Goal: Task Accomplishment & Management: Use online tool/utility

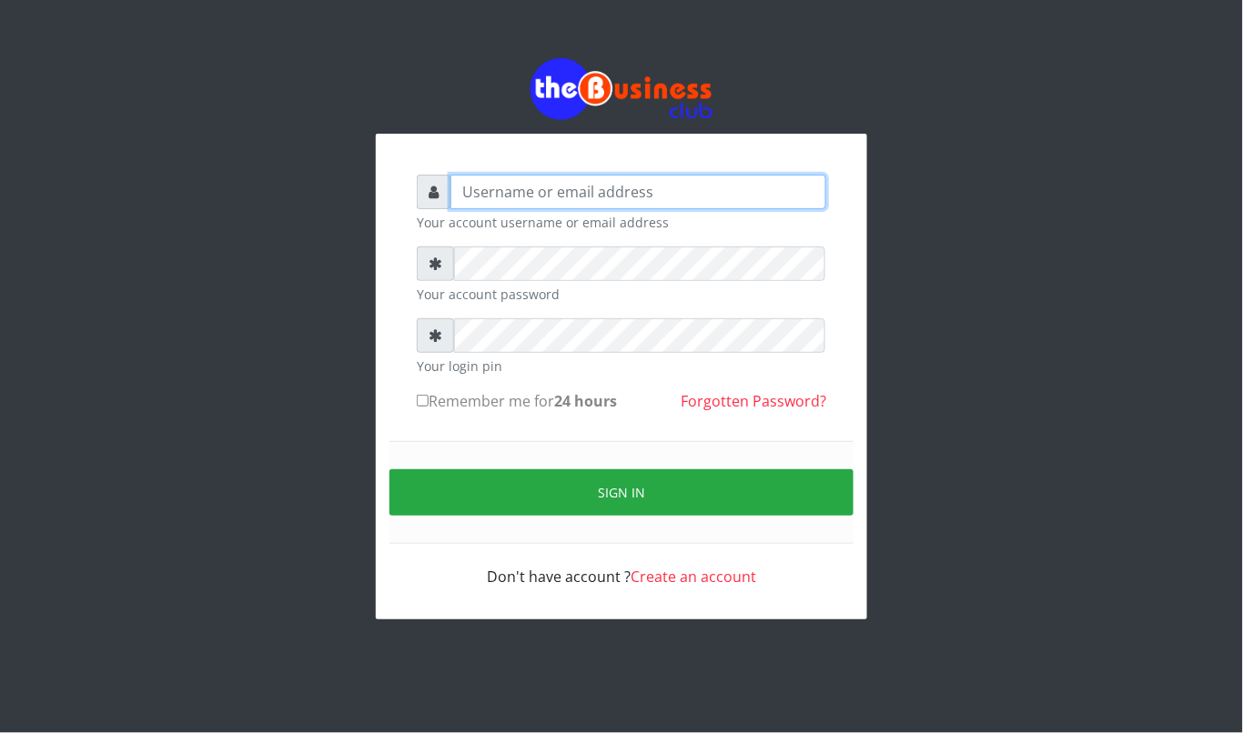
click at [502, 189] on input "text" at bounding box center [638, 192] width 376 height 35
type input "kennyclassy"
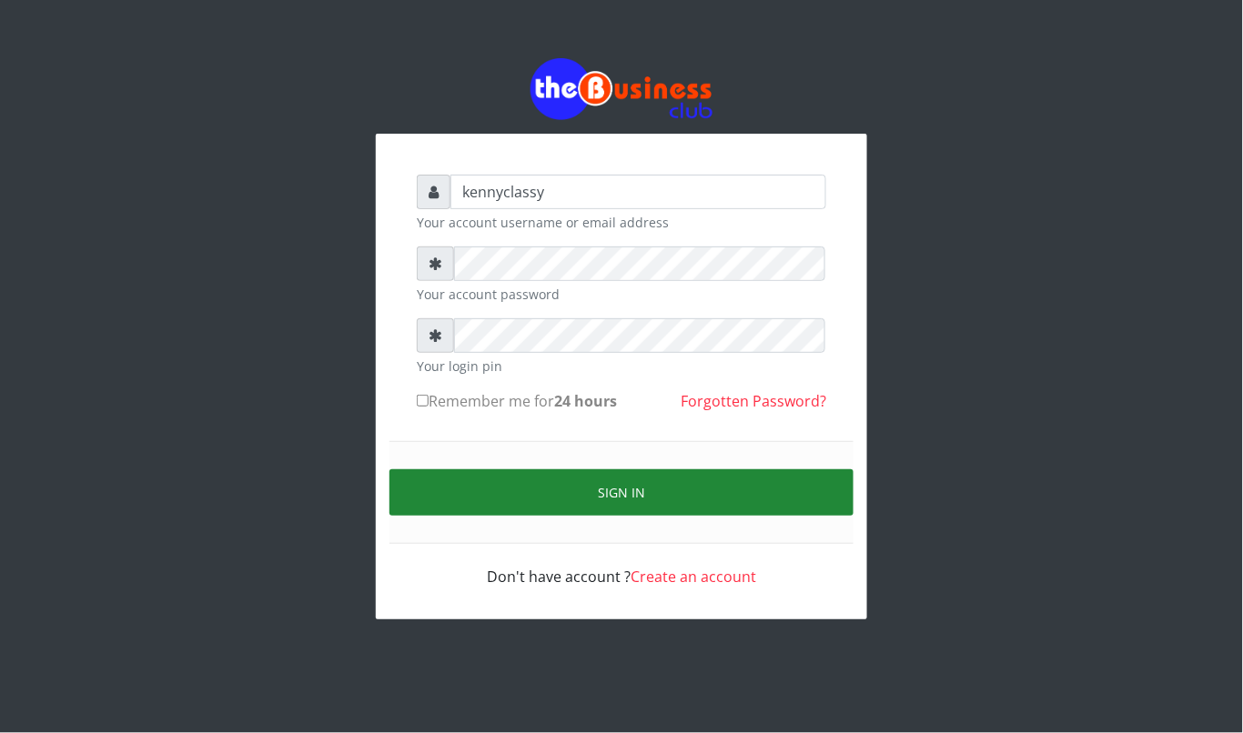
click at [635, 511] on button "Sign in" at bounding box center [621, 493] width 464 height 46
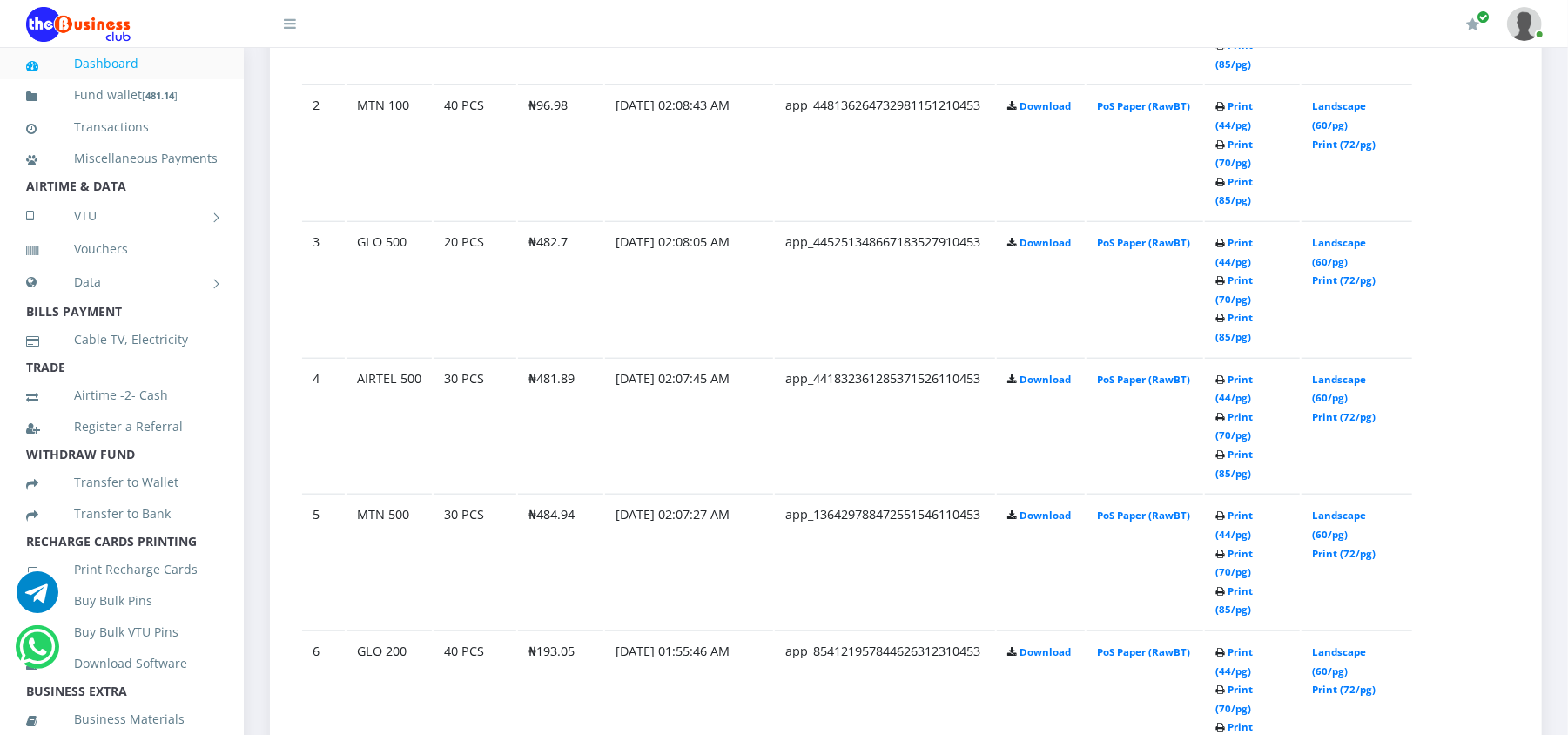
scroll to position [942, 0]
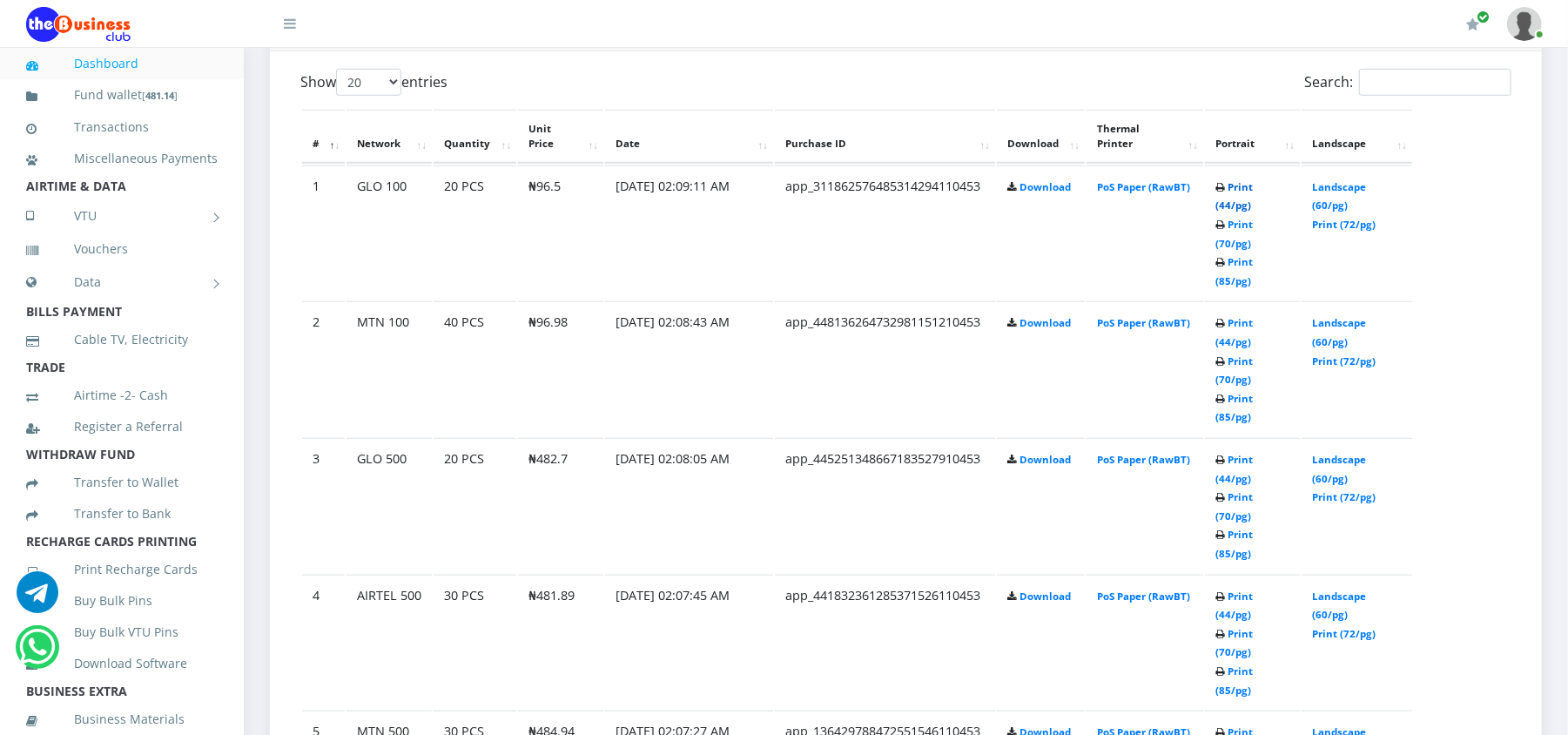
click at [1253, 183] on link "Print (44/pg)" at bounding box center [1233, 196] width 37 height 33
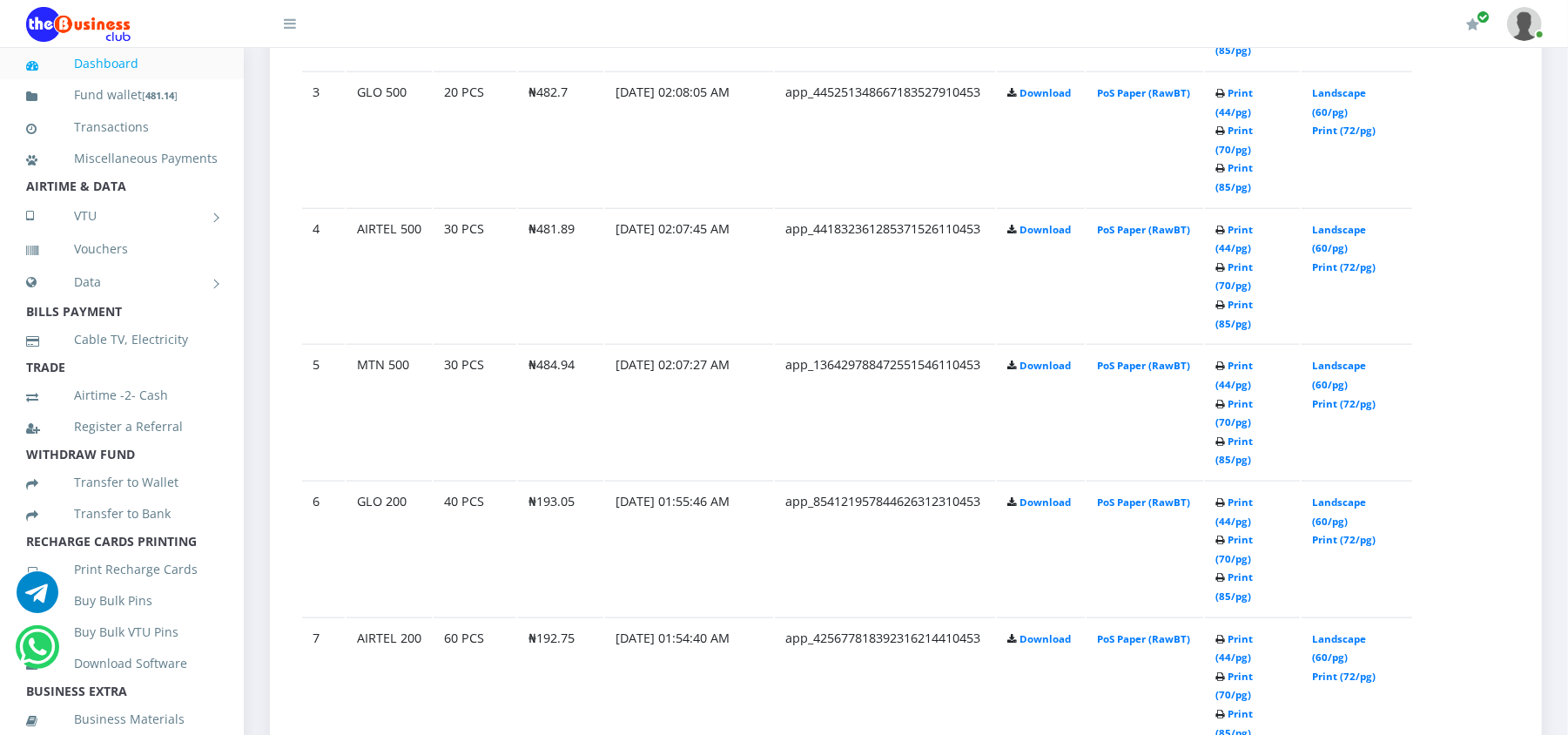
scroll to position [1331, 0]
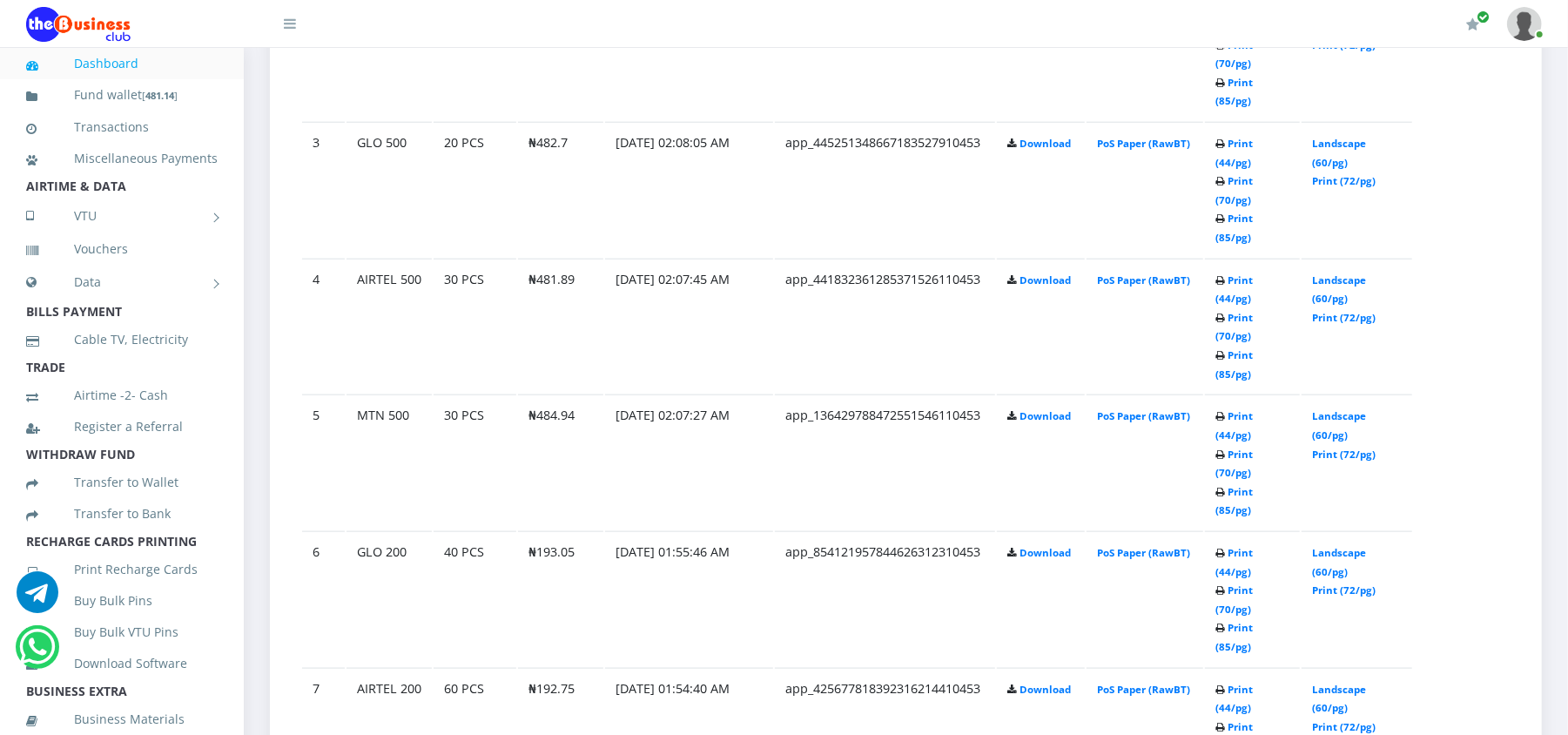
scroll to position [1331, 0]
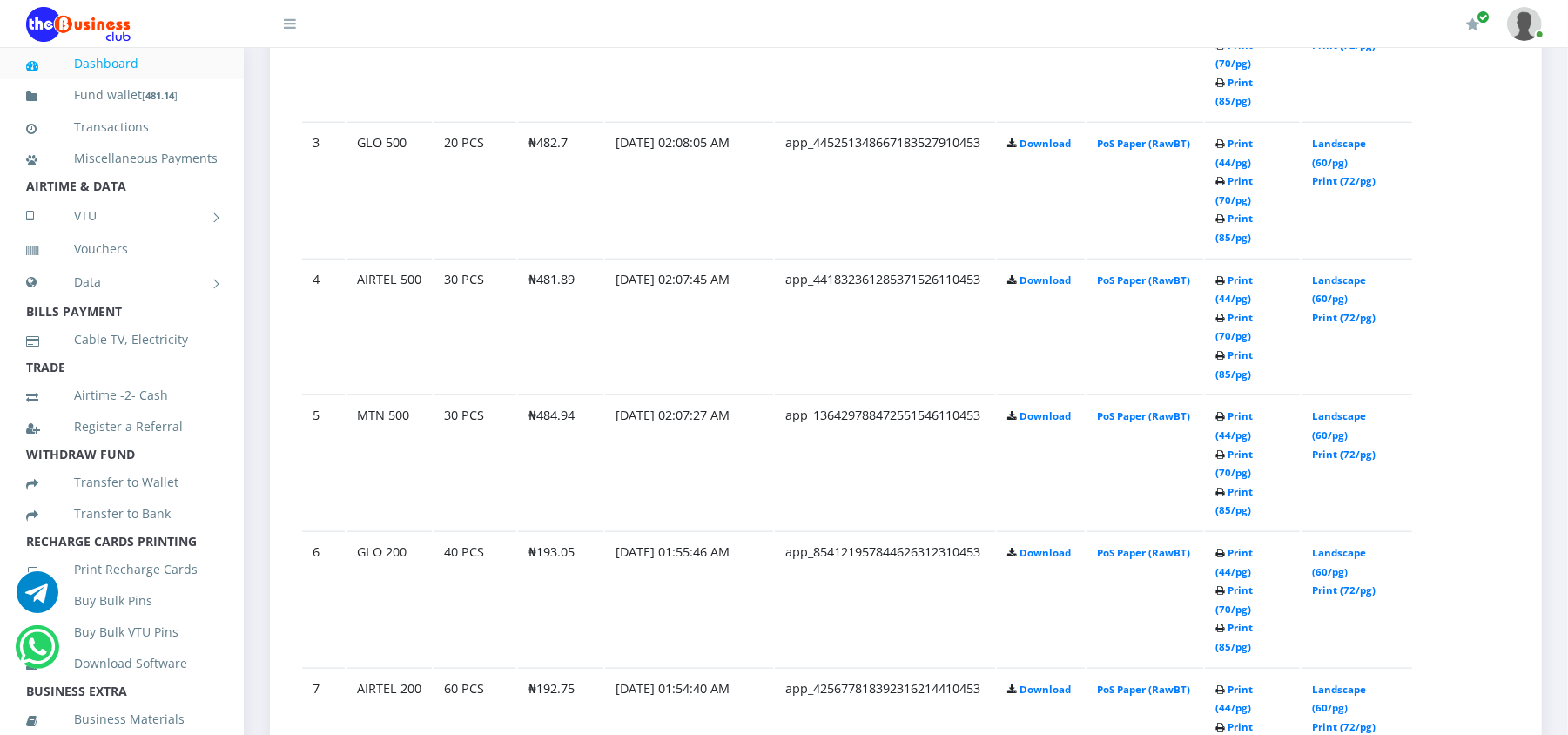
scroll to position [1331, 0]
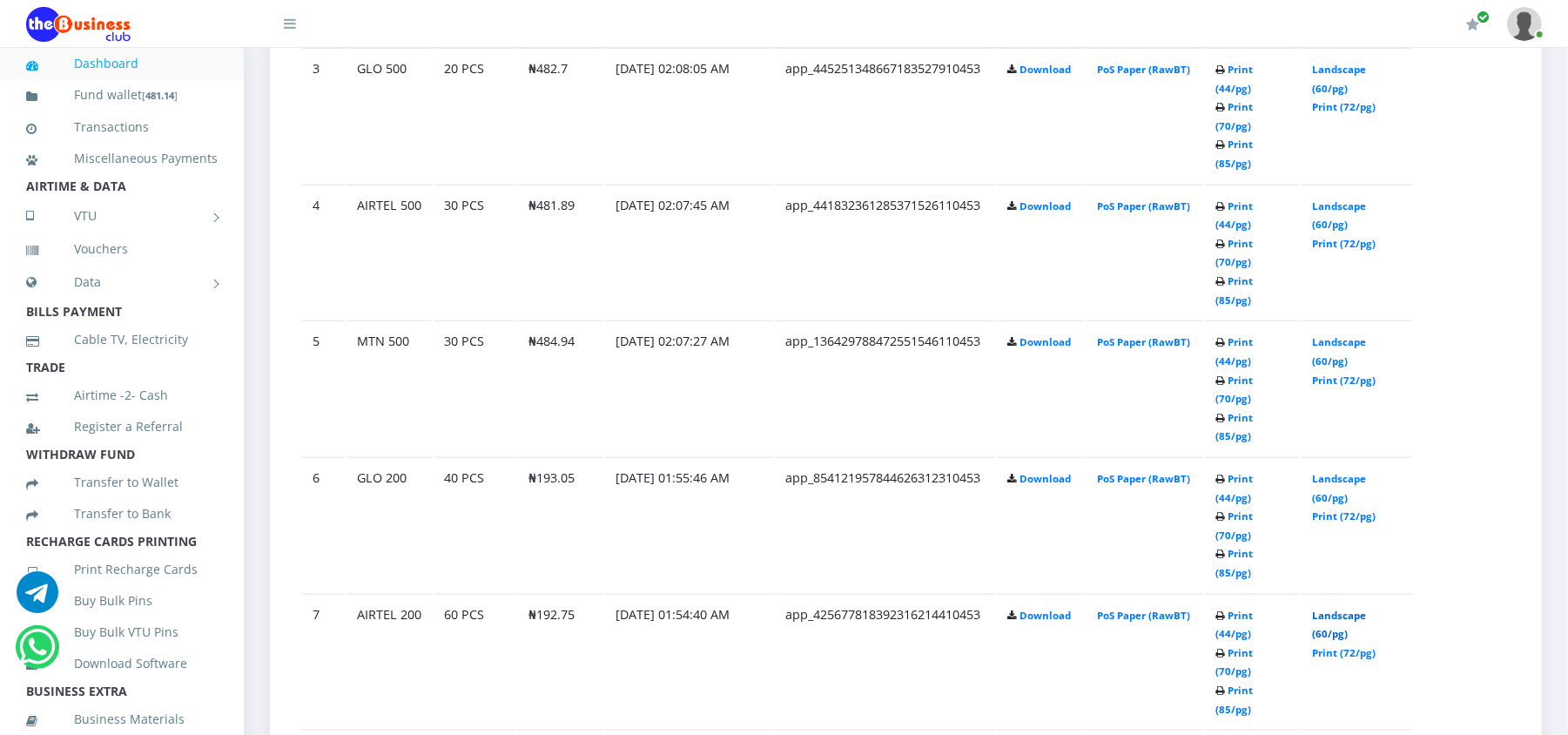
click at [1314, 609] on link "Landscape (60/pg)" at bounding box center [1338, 625] width 54 height 33
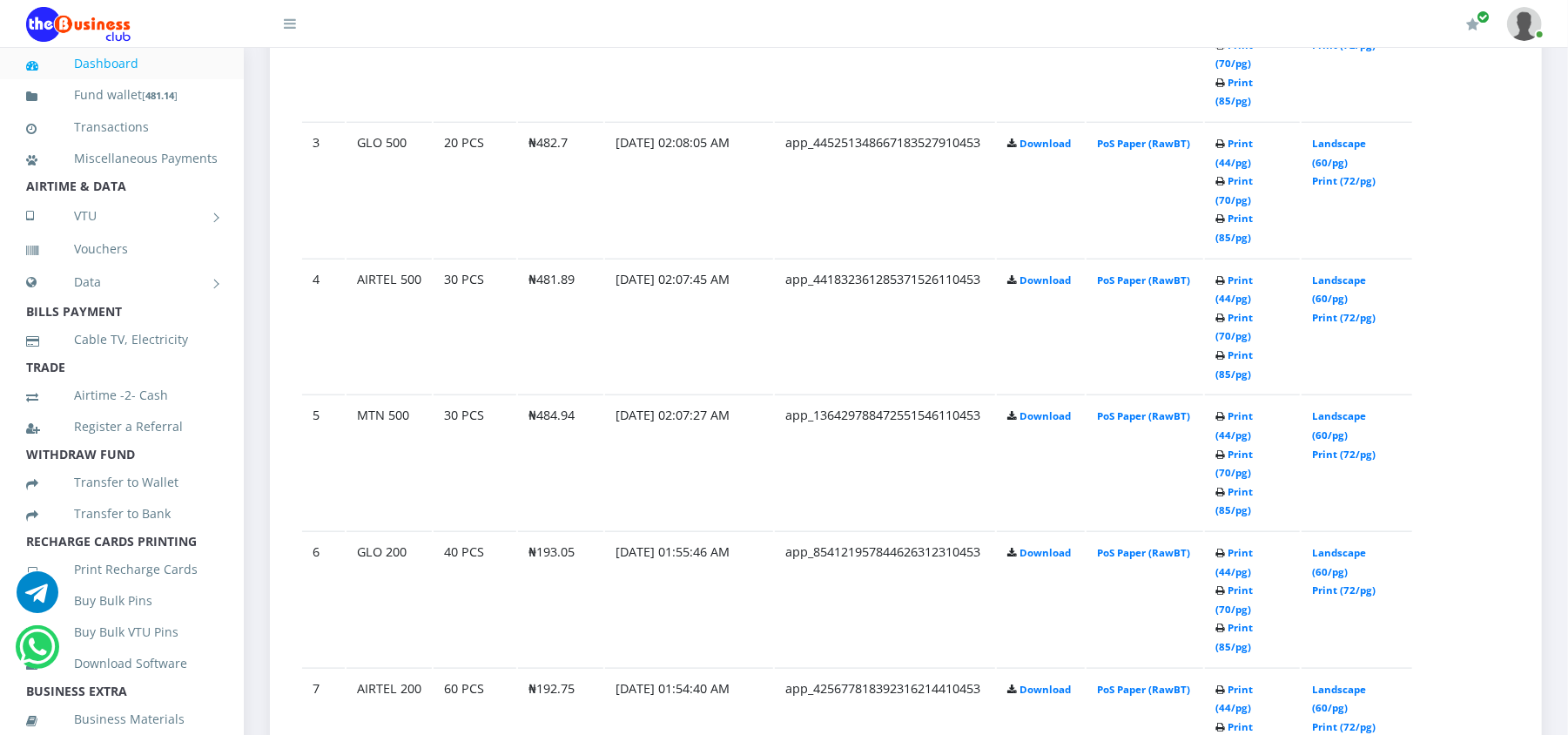
scroll to position [1331, 0]
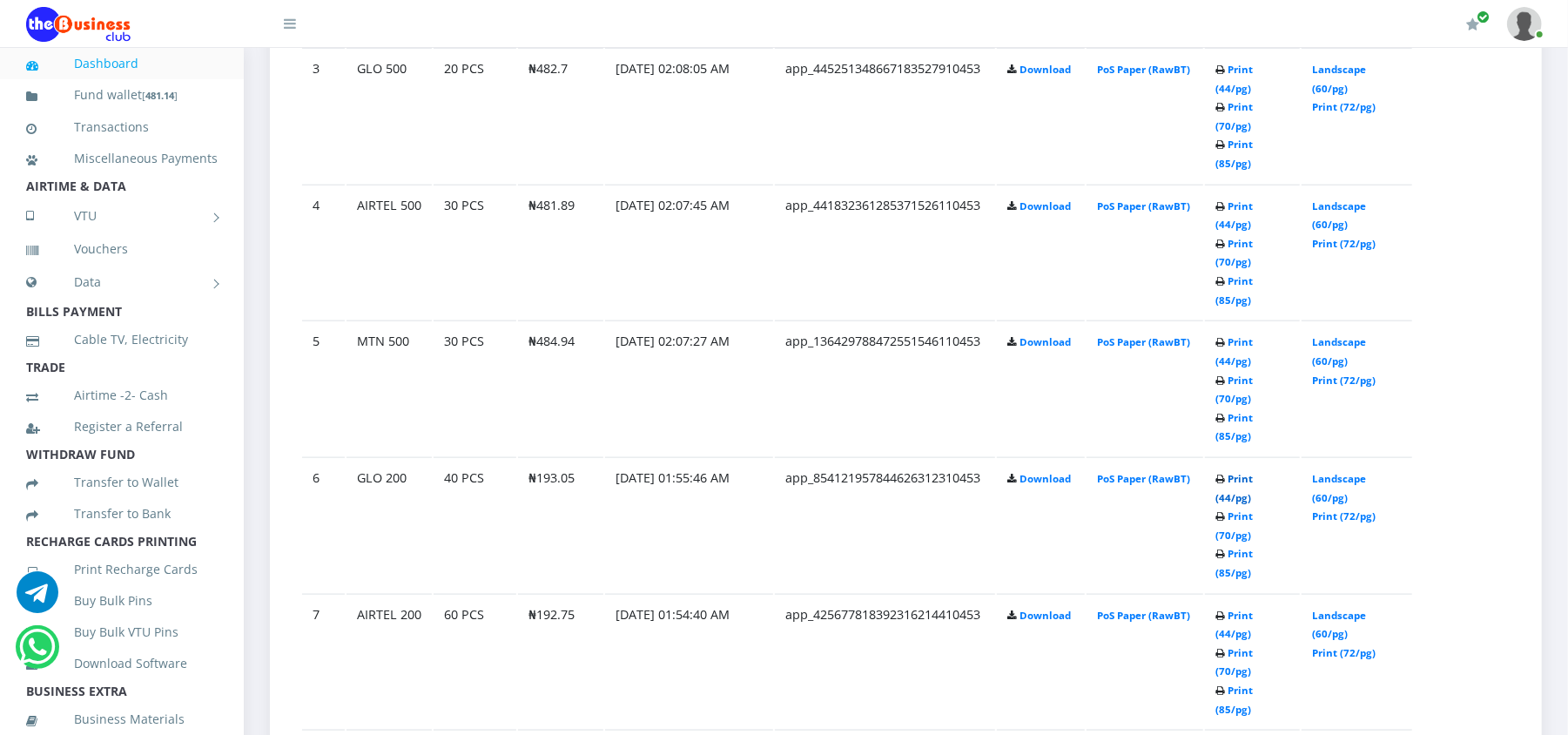
click at [1253, 472] on link "Print (44/pg)" at bounding box center [1233, 488] width 37 height 33
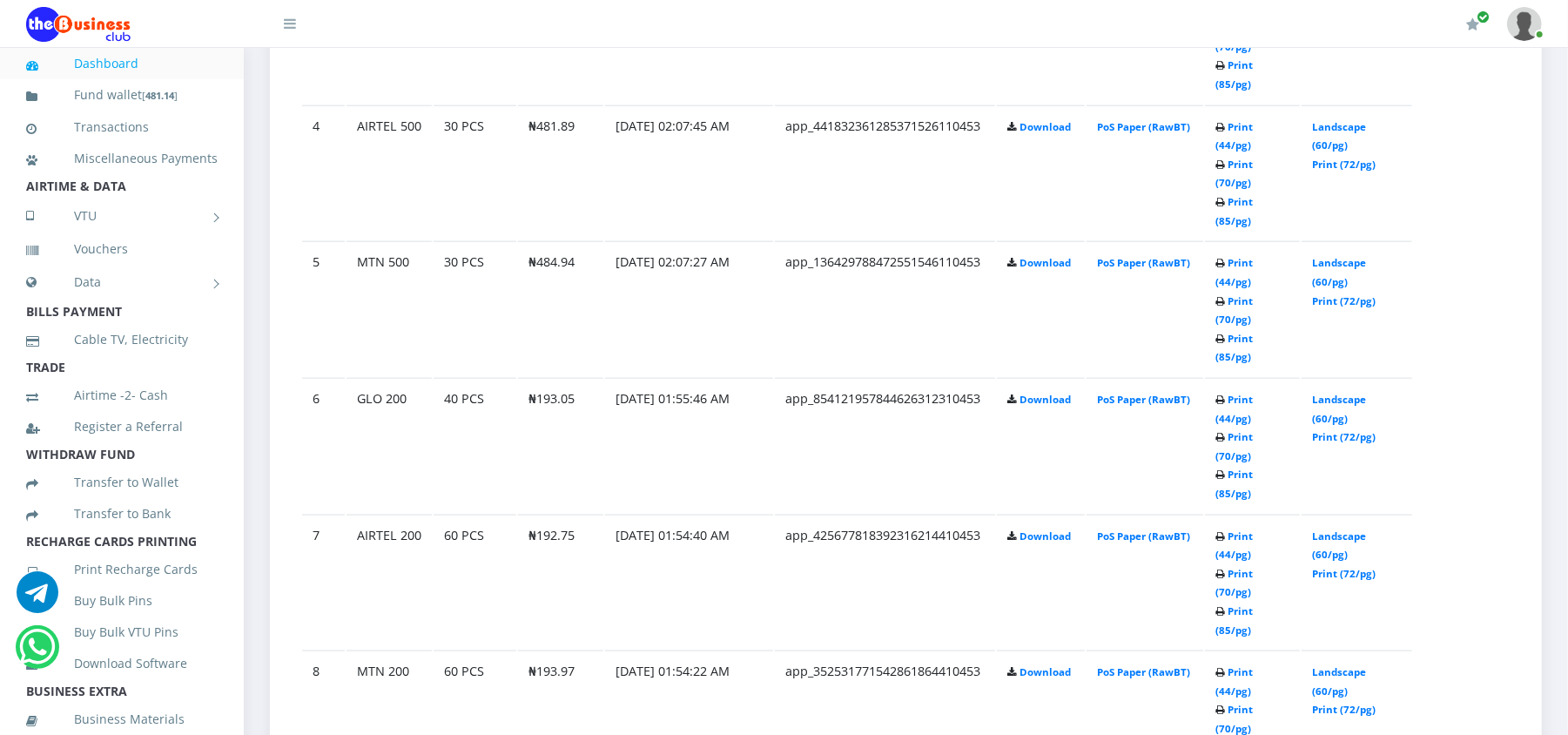
scroll to position [1331, 0]
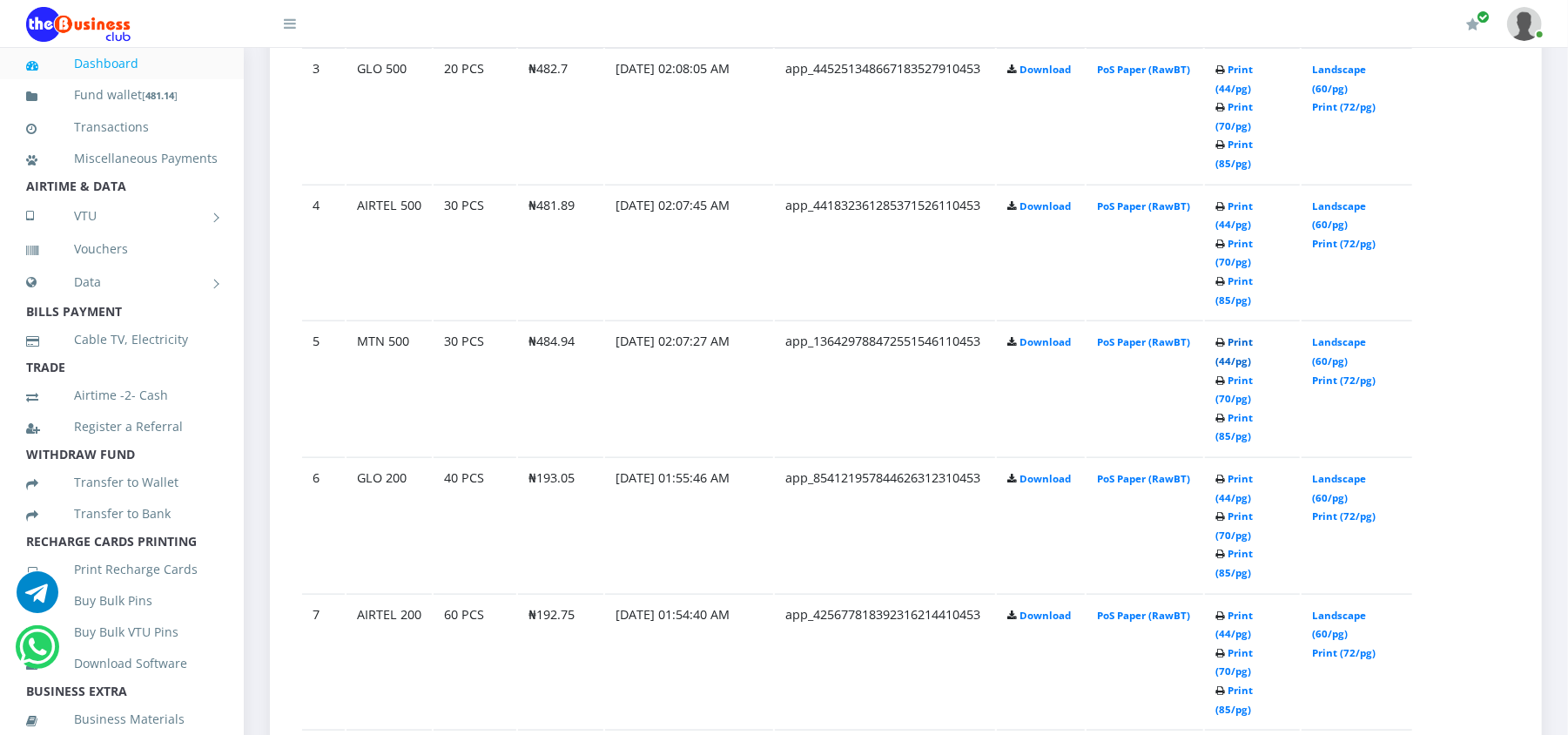
click at [1253, 335] on link "Print (44/pg)" at bounding box center [1233, 351] width 37 height 33
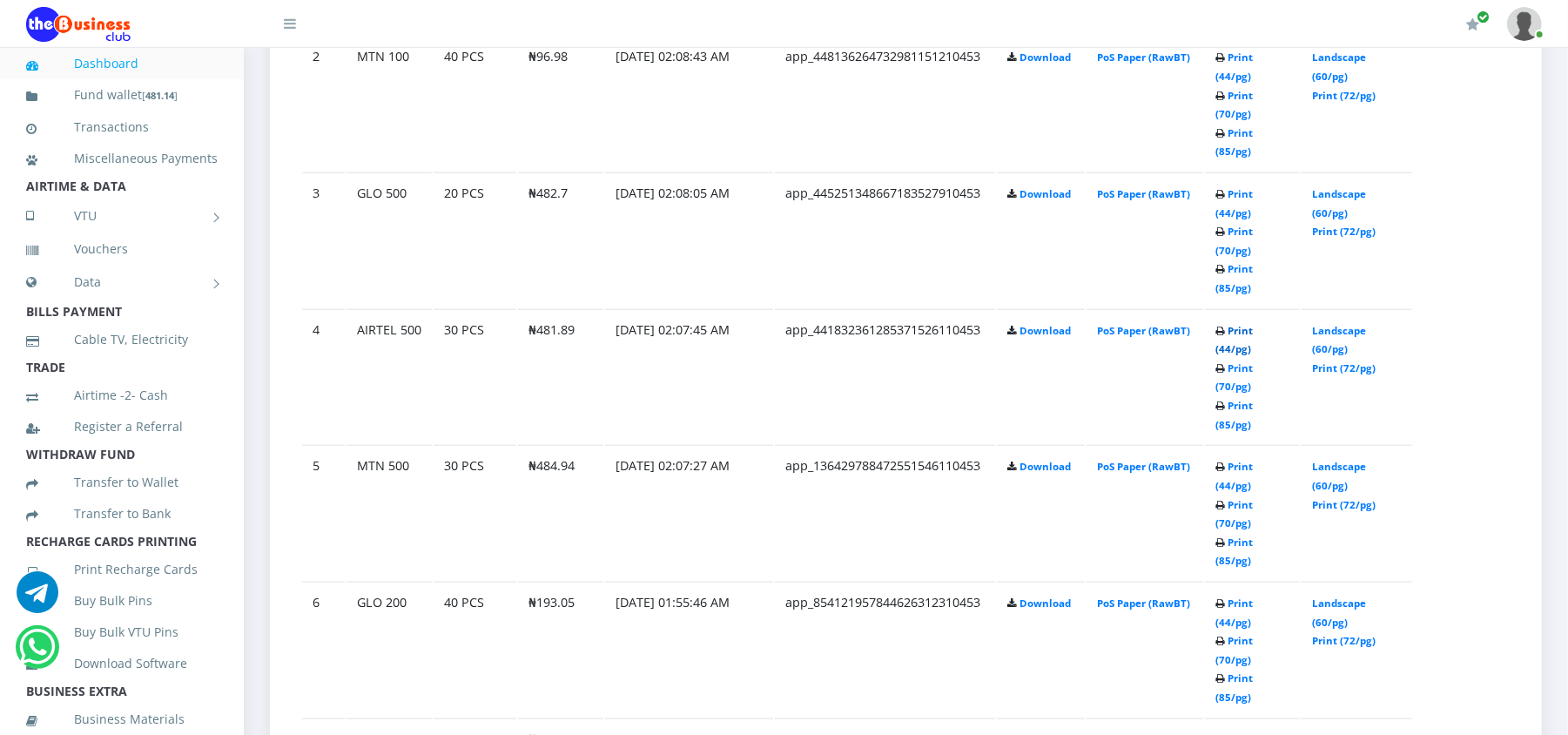
click at [1253, 324] on link "Print (44/pg)" at bounding box center [1233, 341] width 37 height 33
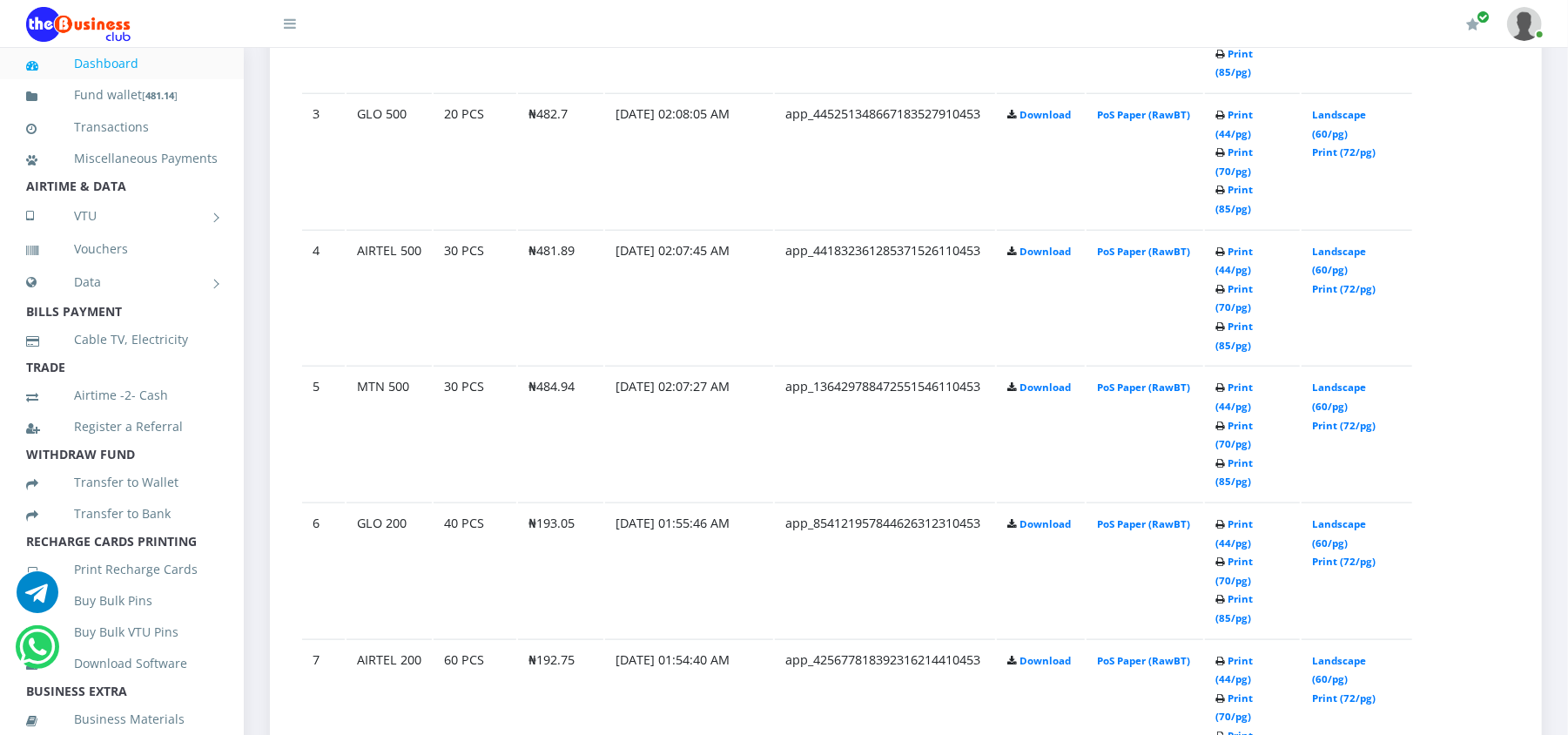
scroll to position [1207, 0]
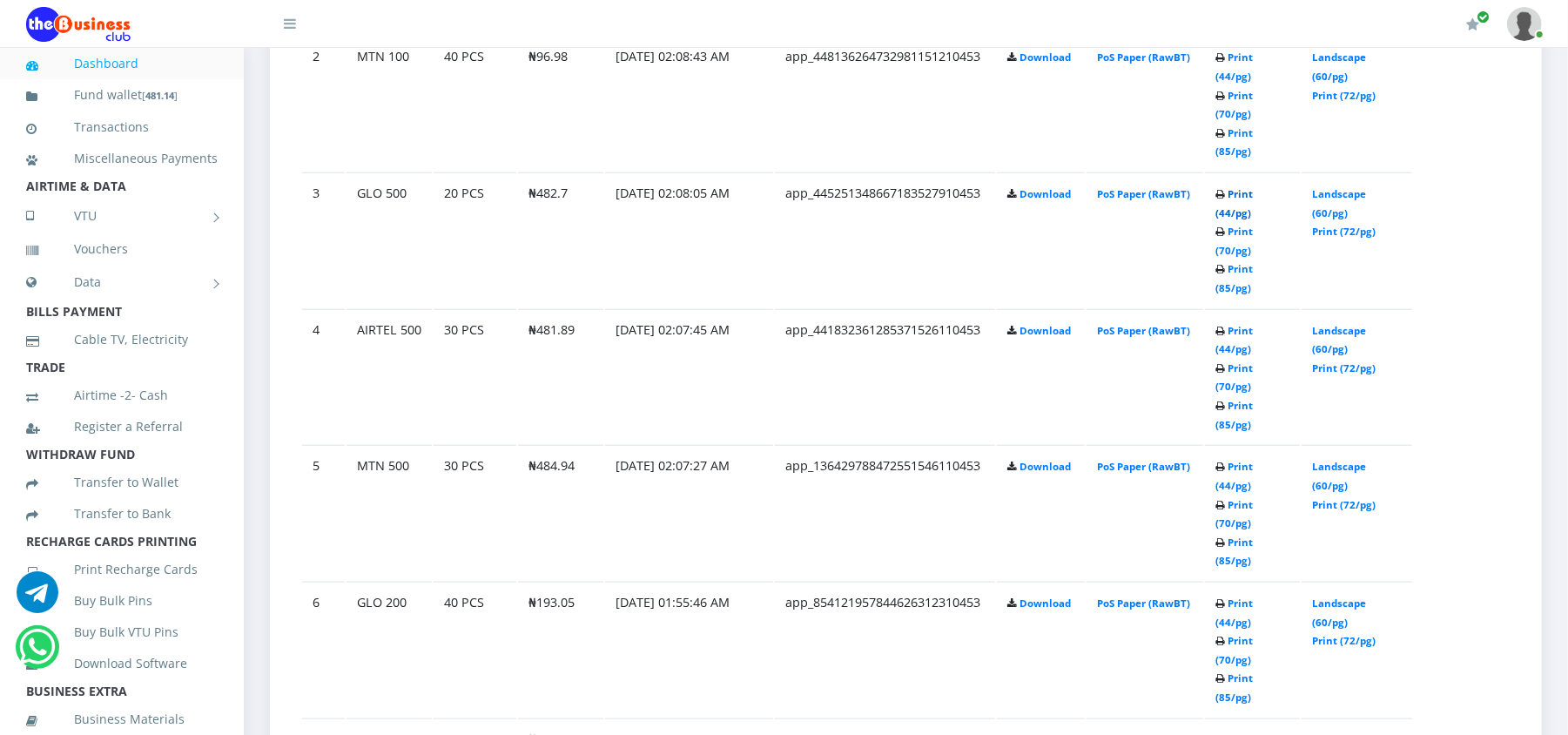
click at [1253, 188] on link "Print (44/pg)" at bounding box center [1233, 204] width 37 height 33
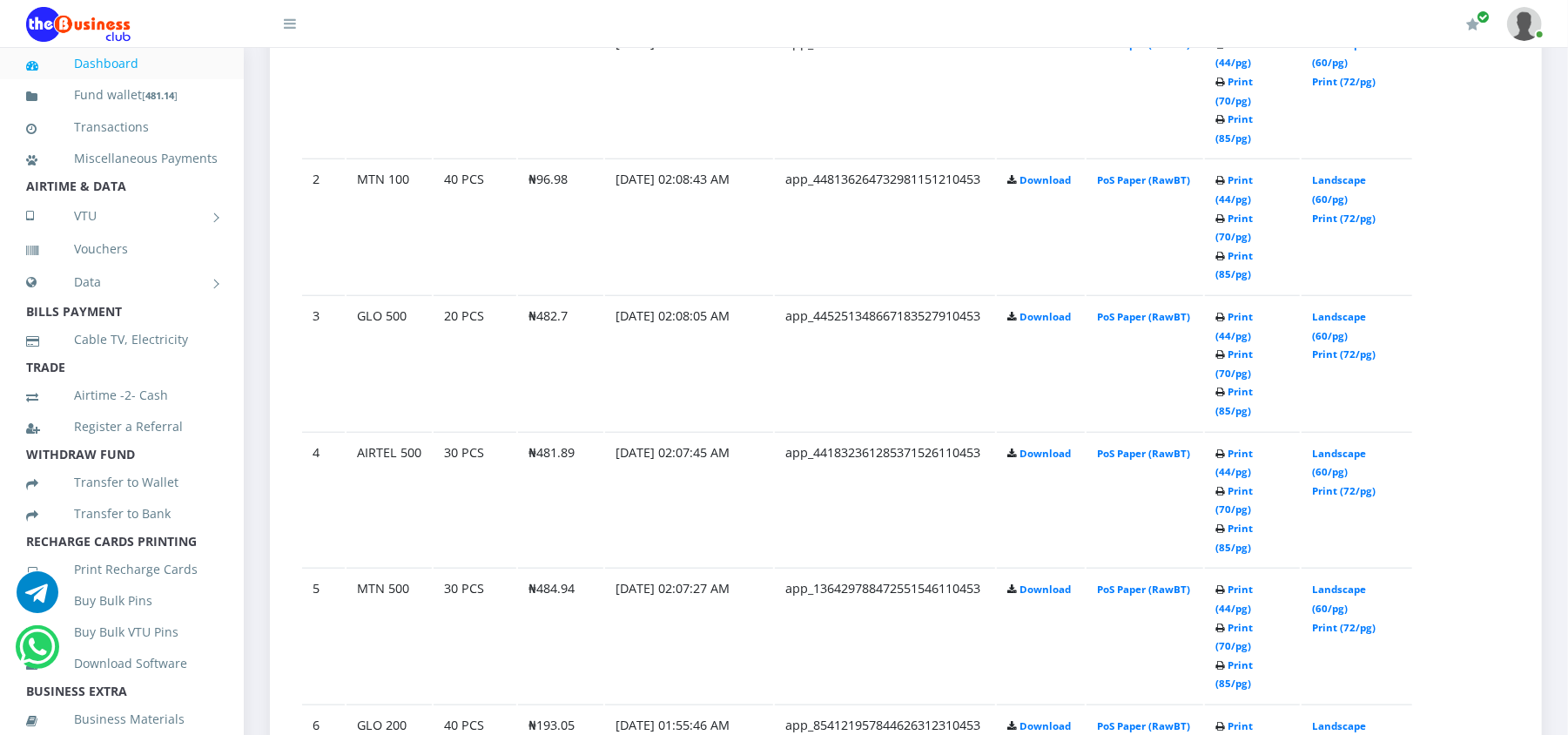
scroll to position [1068, 0]
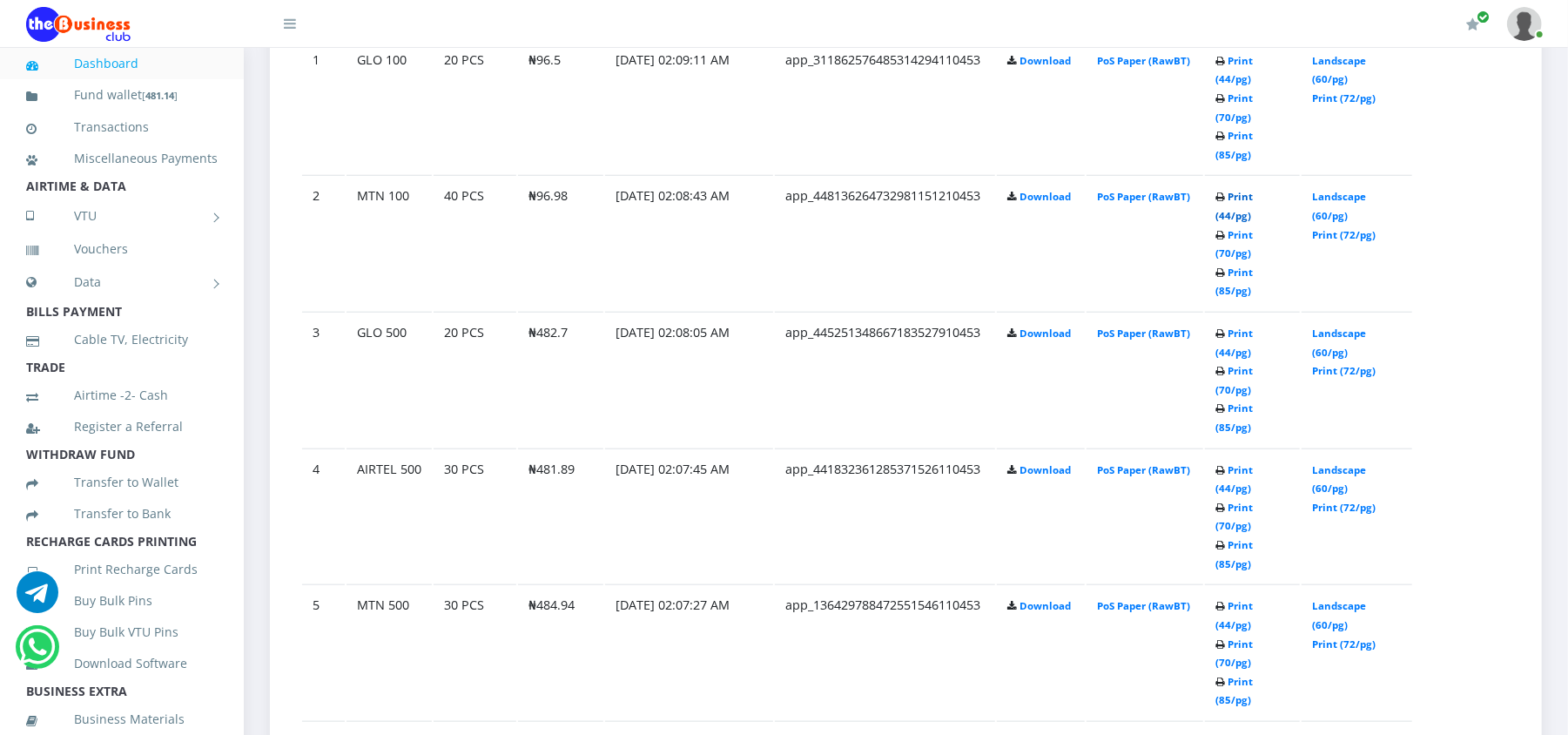
click at [1253, 189] on link "Print (44/pg)" at bounding box center [1233, 206] width 37 height 33
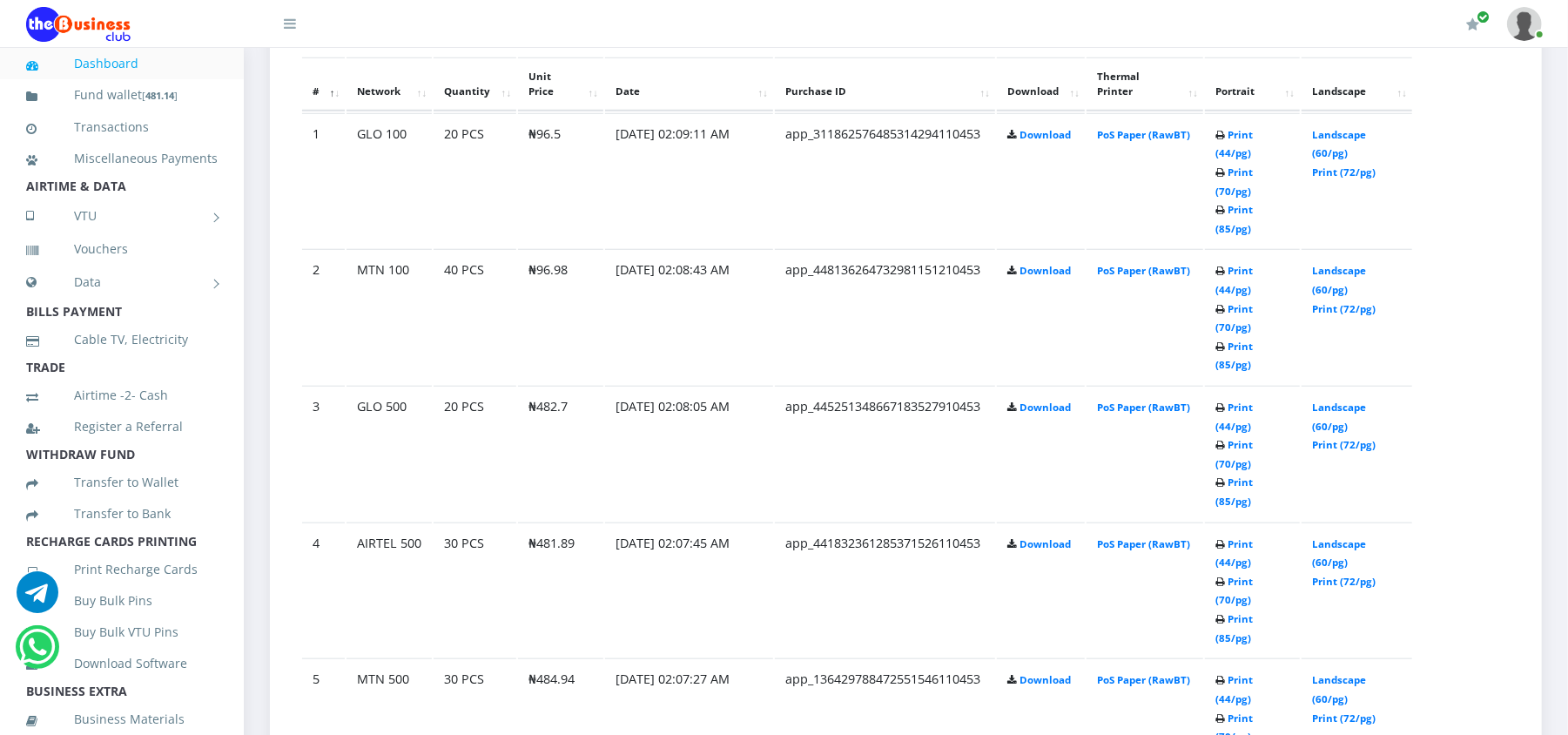
scroll to position [1068, 0]
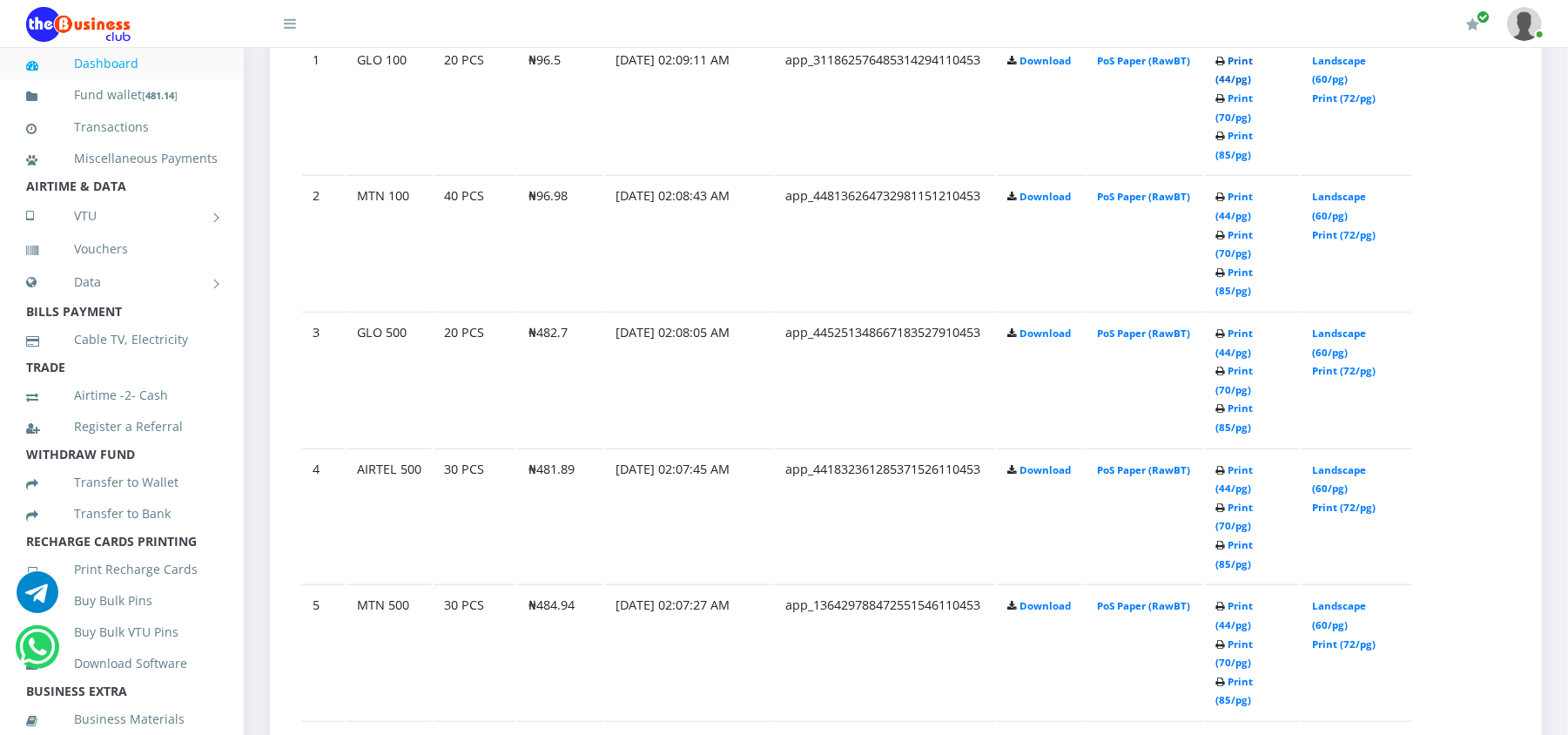
click at [1251, 59] on link "Print (44/pg)" at bounding box center [1233, 70] width 37 height 33
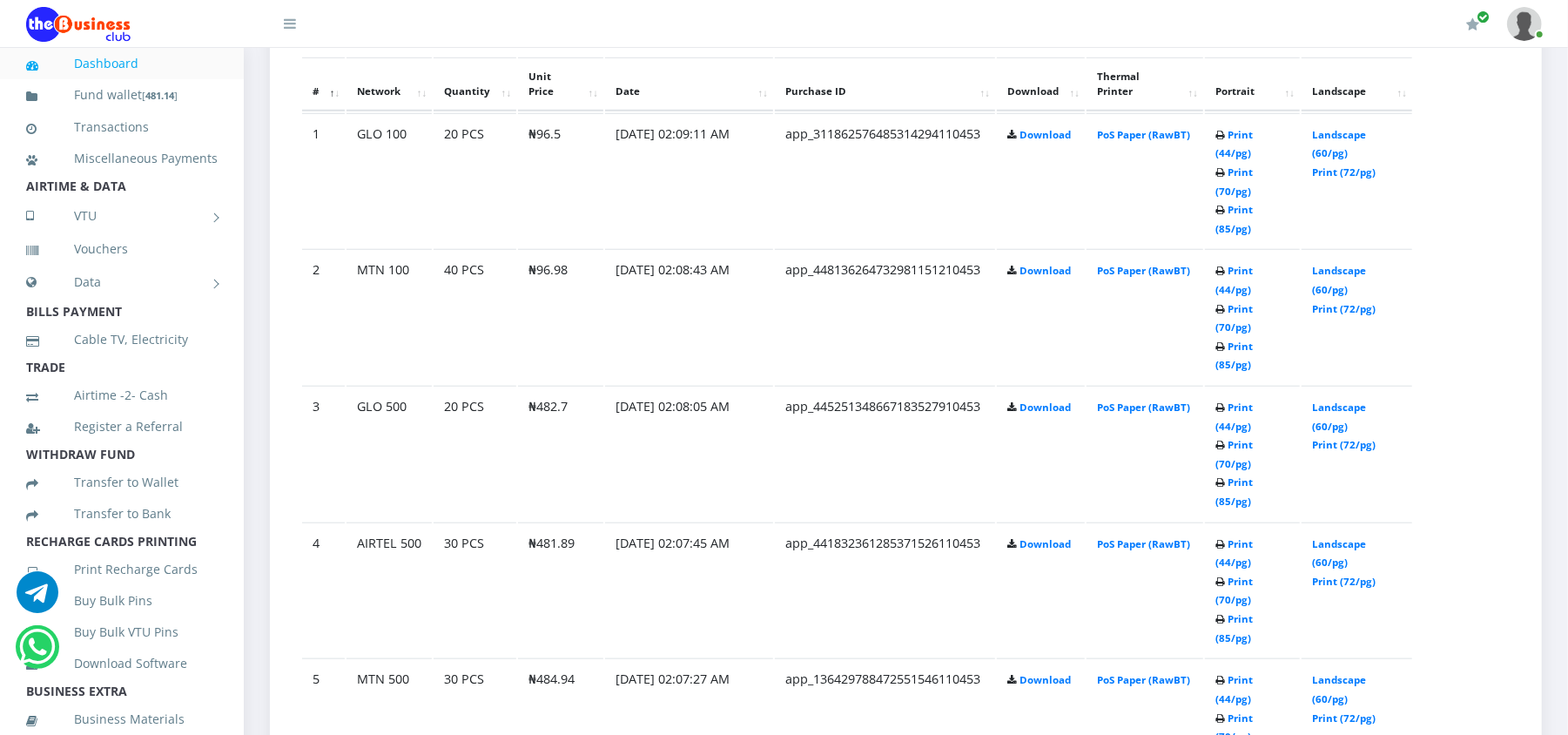
scroll to position [1068, 0]
